Goal: Information Seeking & Learning: Learn about a topic

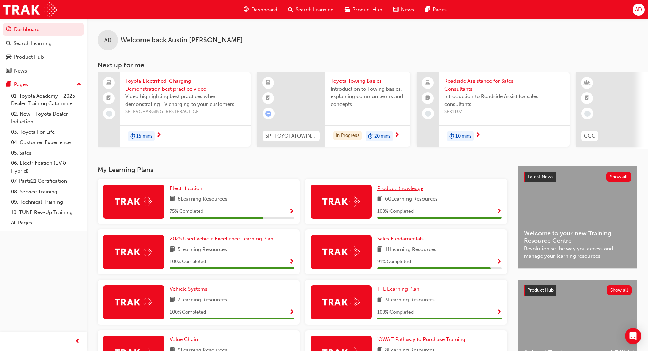
click at [409, 191] on span "Product Knowledge" at bounding box center [400, 188] width 46 height 6
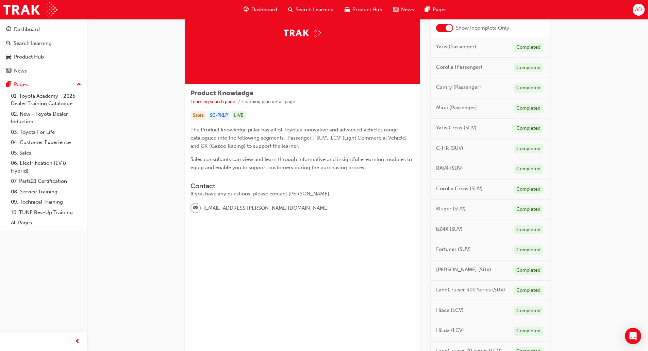
scroll to position [75, 0]
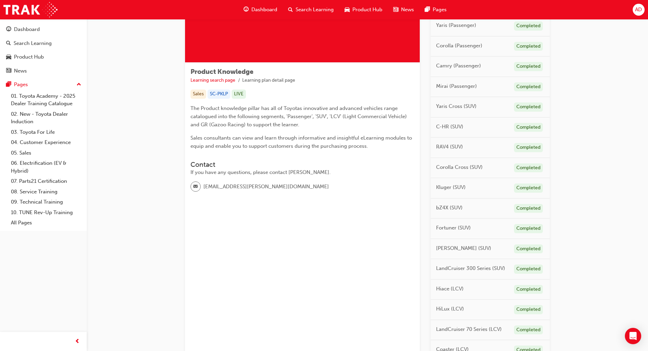
click at [448, 148] on span "RAV4 (SUV)" at bounding box center [449, 147] width 27 height 8
click at [464, 146] on div "RAV4 (SUV) Completed" at bounding box center [490, 148] width 119 height 20
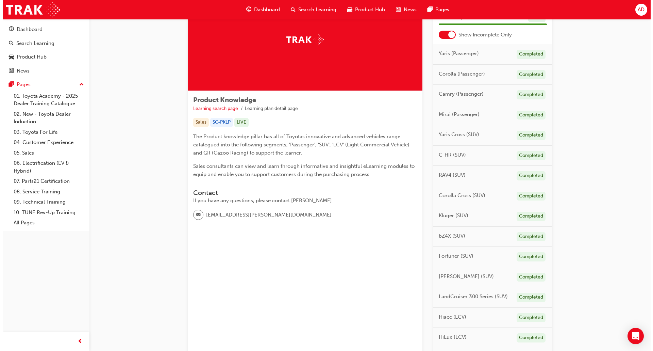
scroll to position [0, 0]
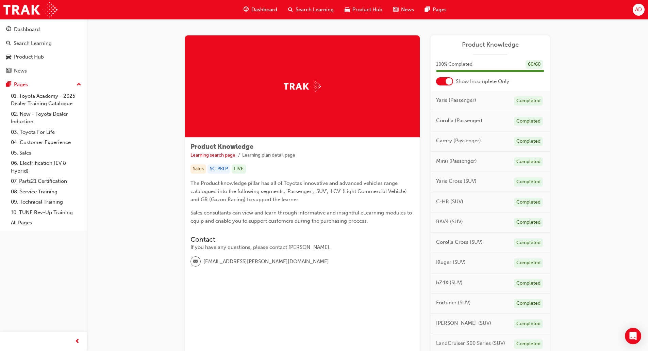
click at [302, 9] on span "Search Learning" at bounding box center [315, 10] width 38 height 8
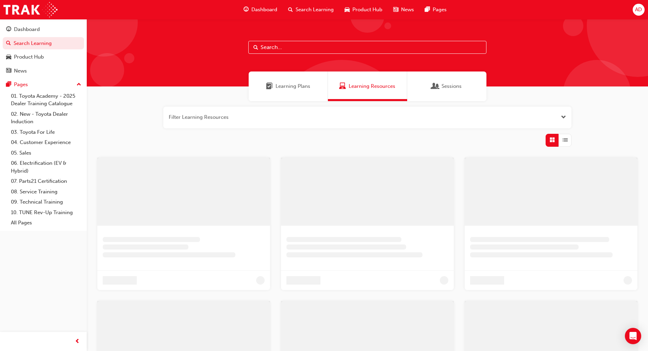
click at [281, 46] on input "text" at bounding box center [367, 47] width 238 height 13
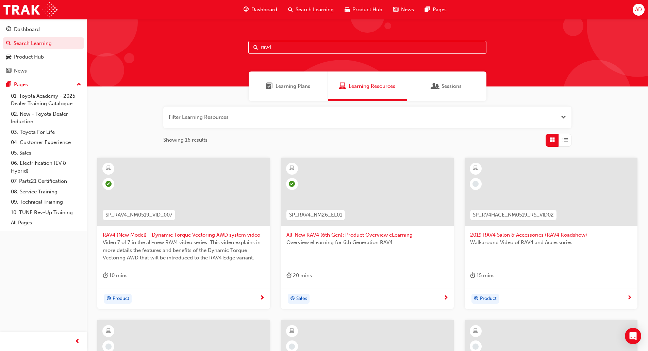
type input "rav4"
click at [331, 234] on span "All-New RAV4 (6th Gen): Product Overview eLearning" at bounding box center [368, 235] width 162 height 8
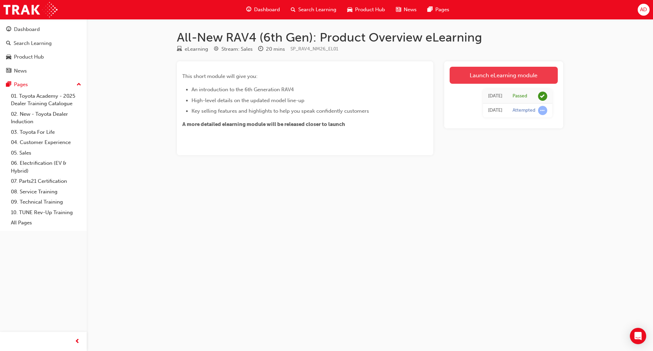
click at [507, 74] on link "Launch eLearning module" at bounding box center [504, 75] width 108 height 17
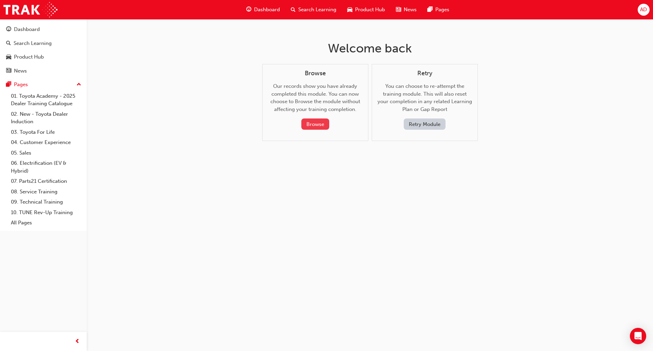
click at [314, 123] on button "Browse" at bounding box center [316, 123] width 28 height 11
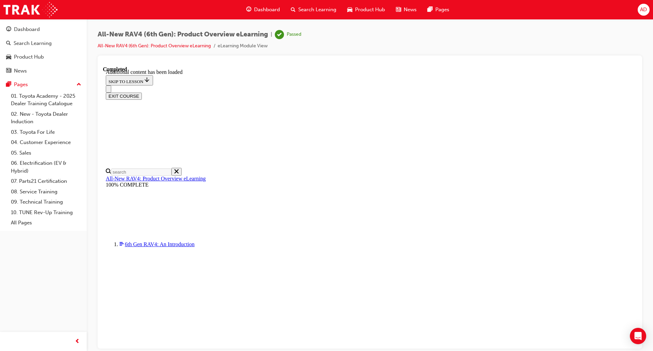
scroll to position [693, 0]
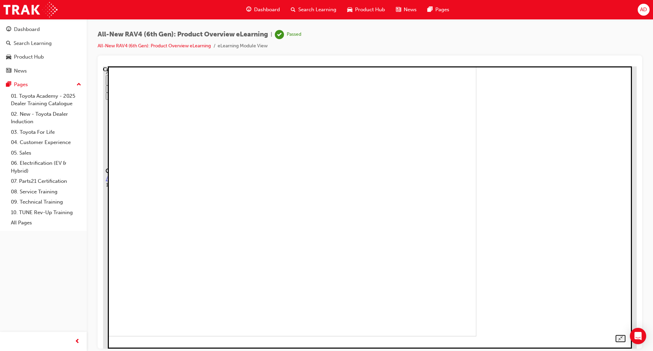
click at [348, 267] on img at bounding box center [226, 195] width 502 height 282
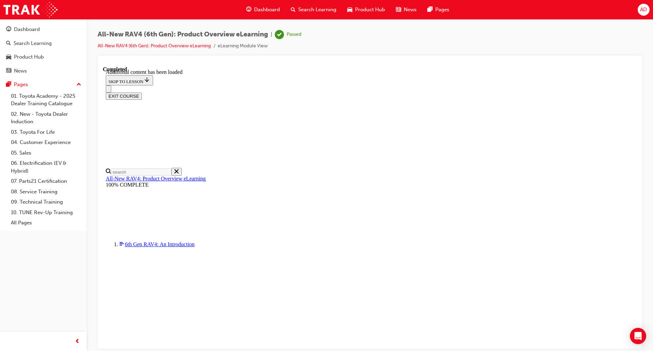
scroll to position [935, 0]
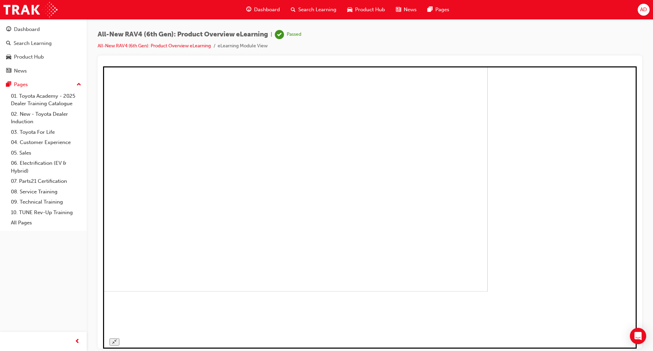
click at [488, 225] on img at bounding box center [221, 159] width 534 height 264
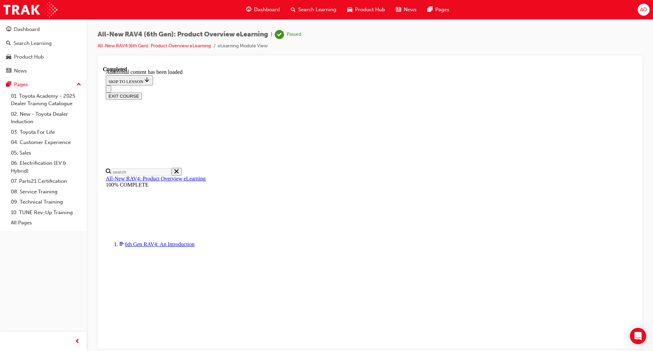
scroll to position [408, 0]
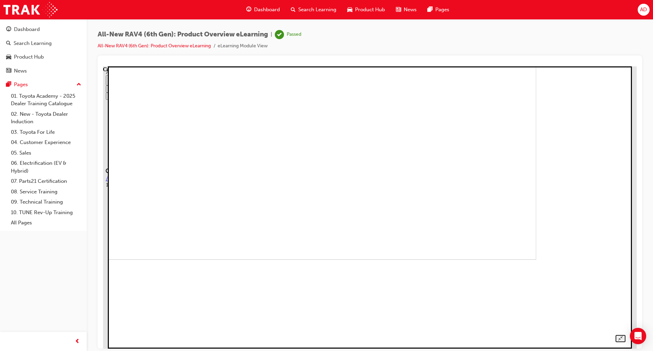
click at [515, 231] on img at bounding box center [286, 118] width 502 height 282
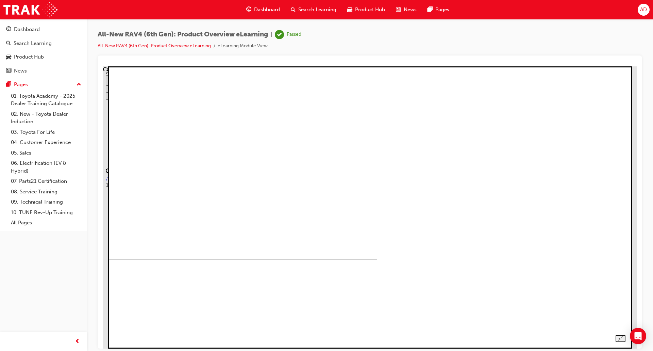
click at [377, 259] on img at bounding box center [127, 118] width 502 height 282
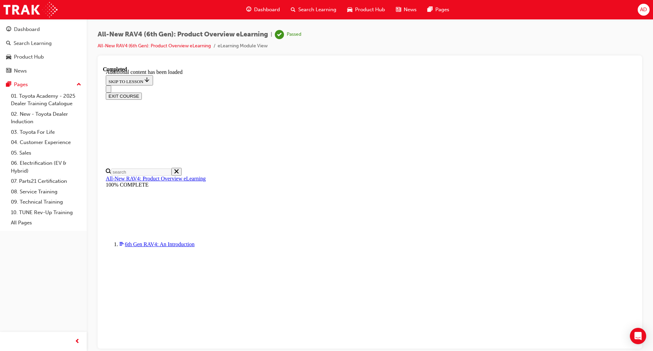
scroll to position [449, 0]
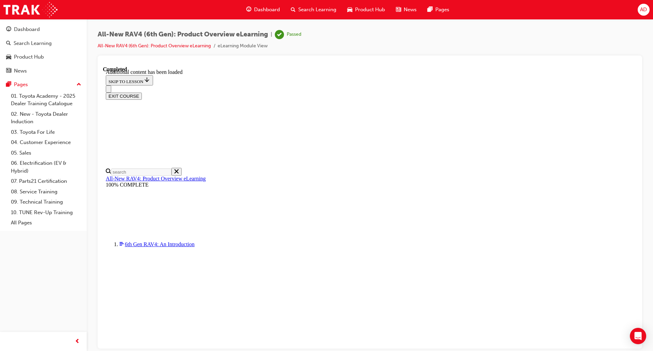
scroll to position [732, 0]
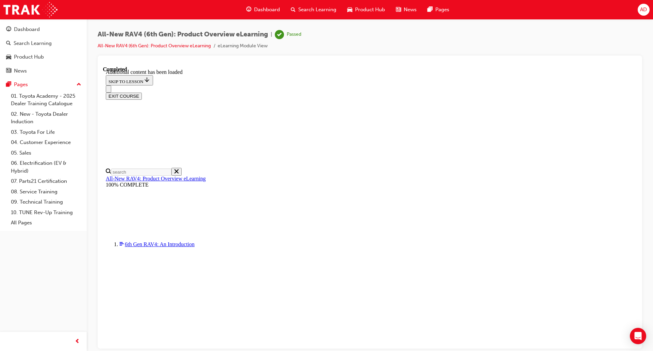
scroll to position [0, 98]
drag, startPoint x: 365, startPoint y: 272, endPoint x: 367, endPoint y: 210, distance: 62.0
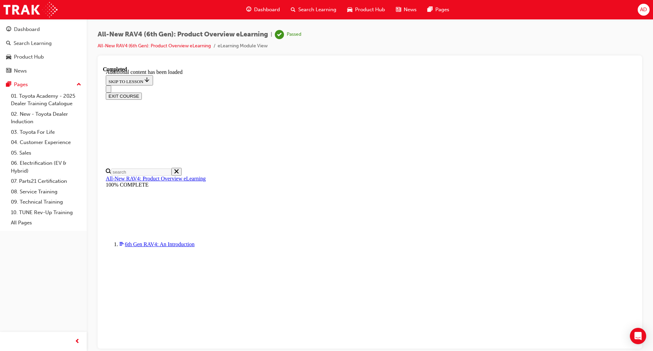
scroll to position [1241, 0]
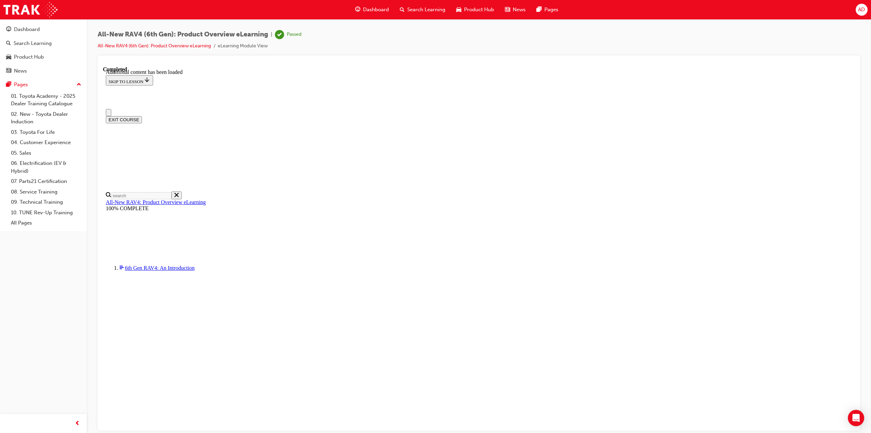
scroll to position [0, 0]
drag, startPoint x: 144, startPoint y: 195, endPoint x: 319, endPoint y: 255, distance: 185.3
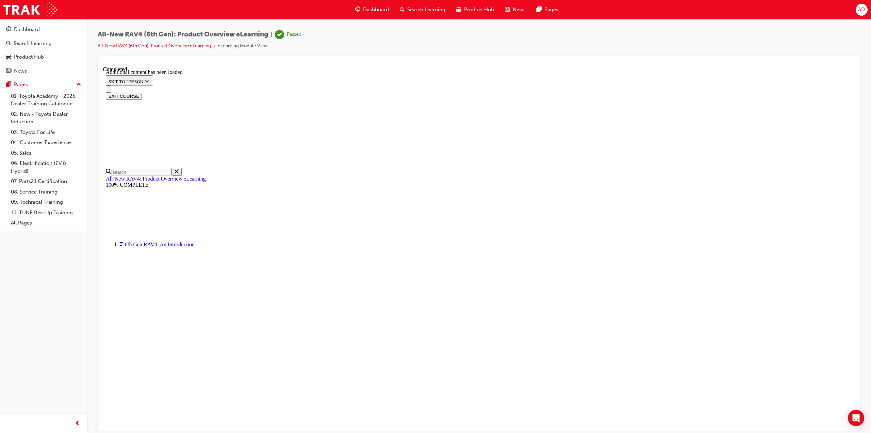
scroll to position [24, 0]
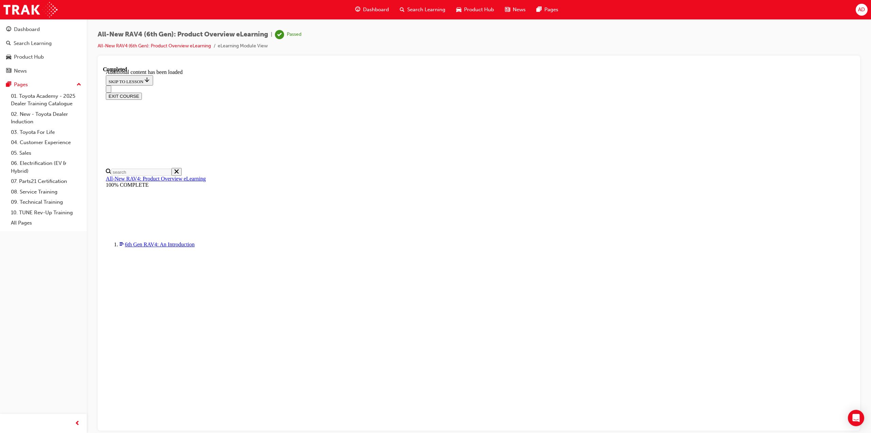
scroll to position [953, 0]
